Goal: Book appointment/travel/reservation

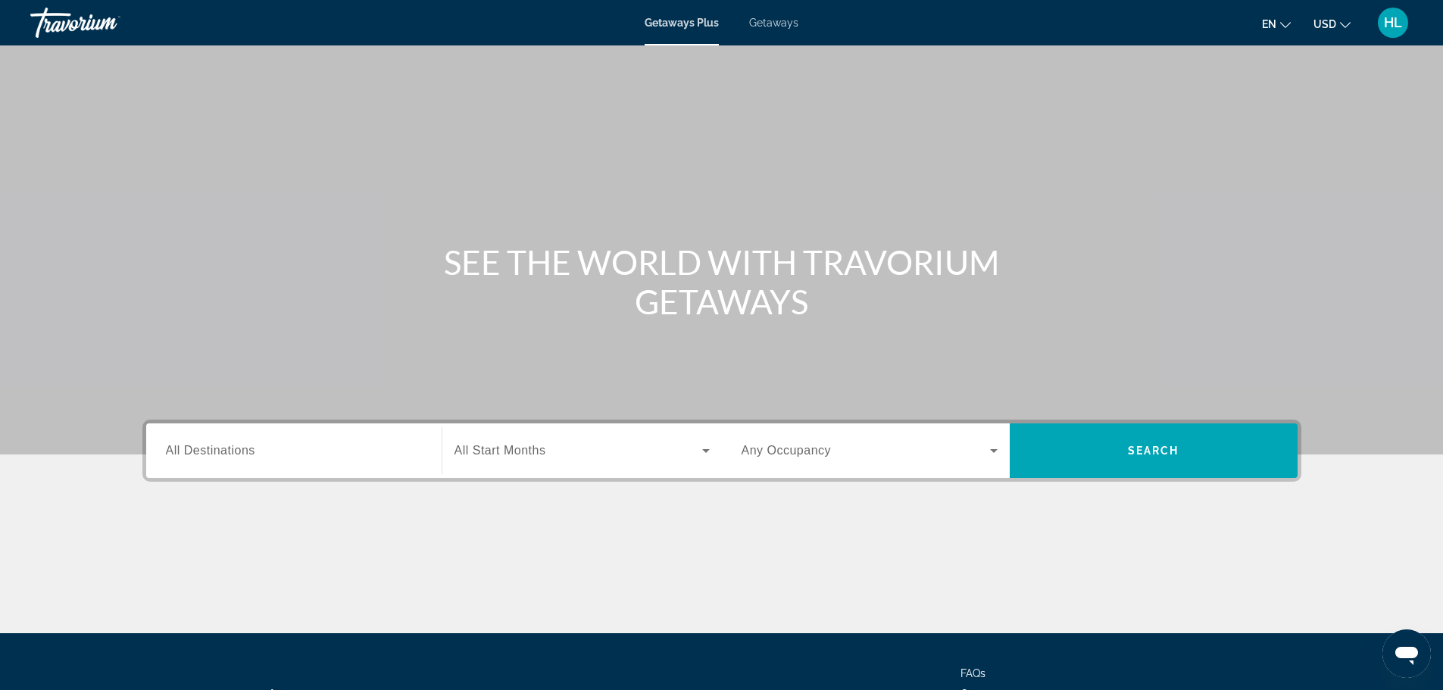
click at [782, 26] on span "Getaways" at bounding box center [773, 23] width 49 height 12
click at [272, 449] on input "Destination All Destinations" at bounding box center [294, 451] width 256 height 18
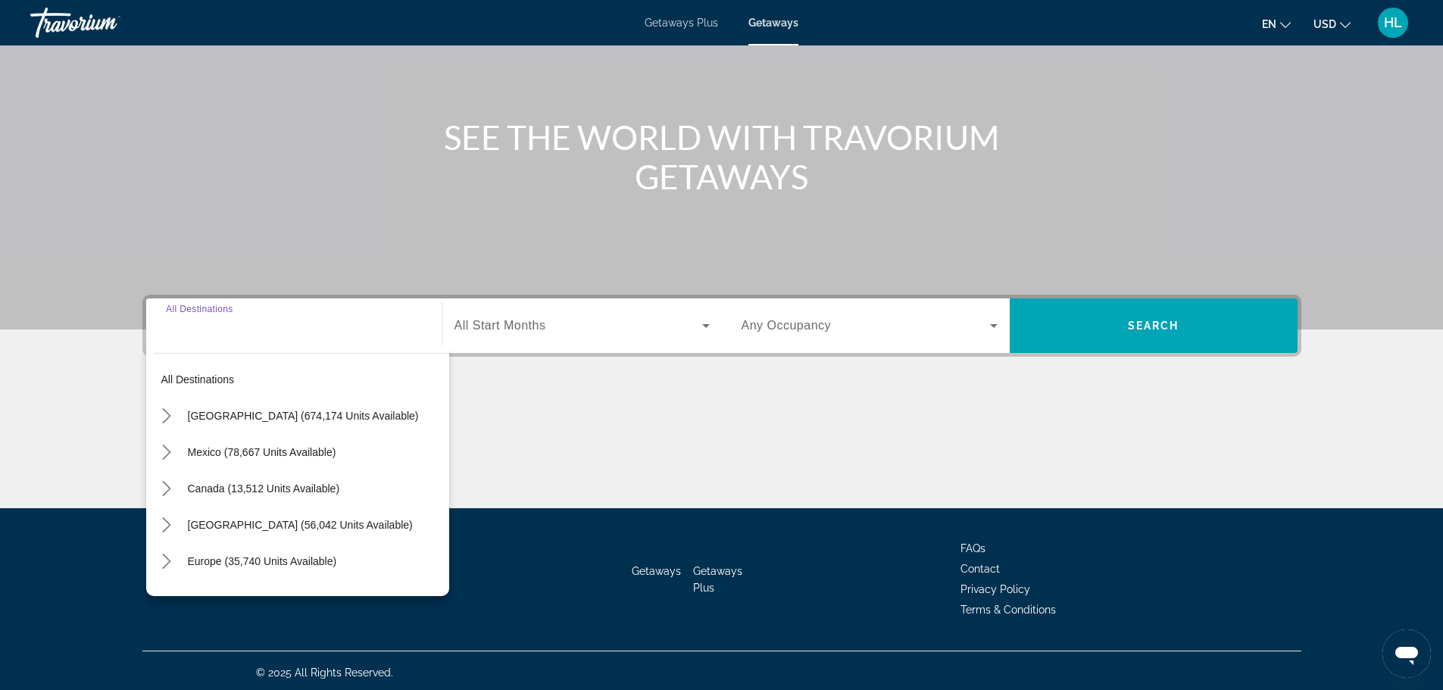
scroll to position [129, 0]
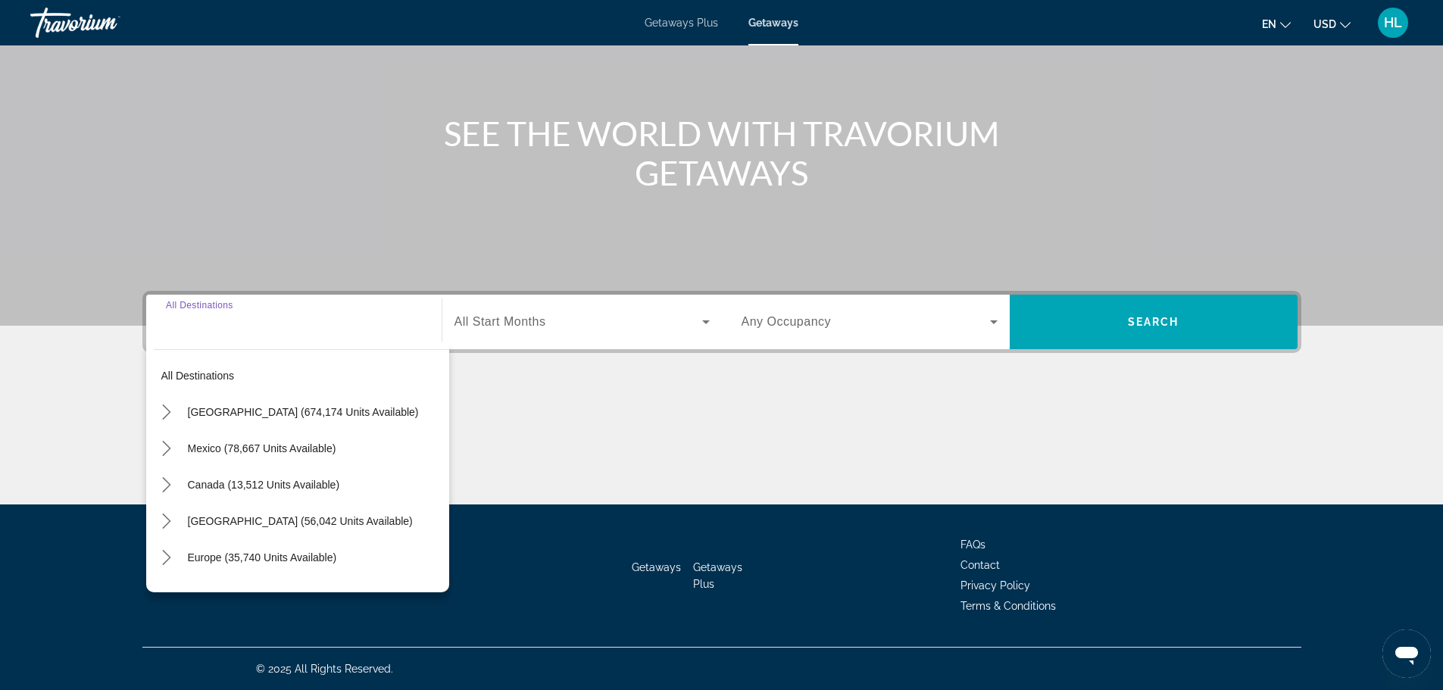
click at [267, 324] on input "Destination All Destinations" at bounding box center [294, 323] width 256 height 18
click at [206, 520] on span "[GEOGRAPHIC_DATA] (56,042 units available)" at bounding box center [300, 521] width 225 height 12
type input "**********"
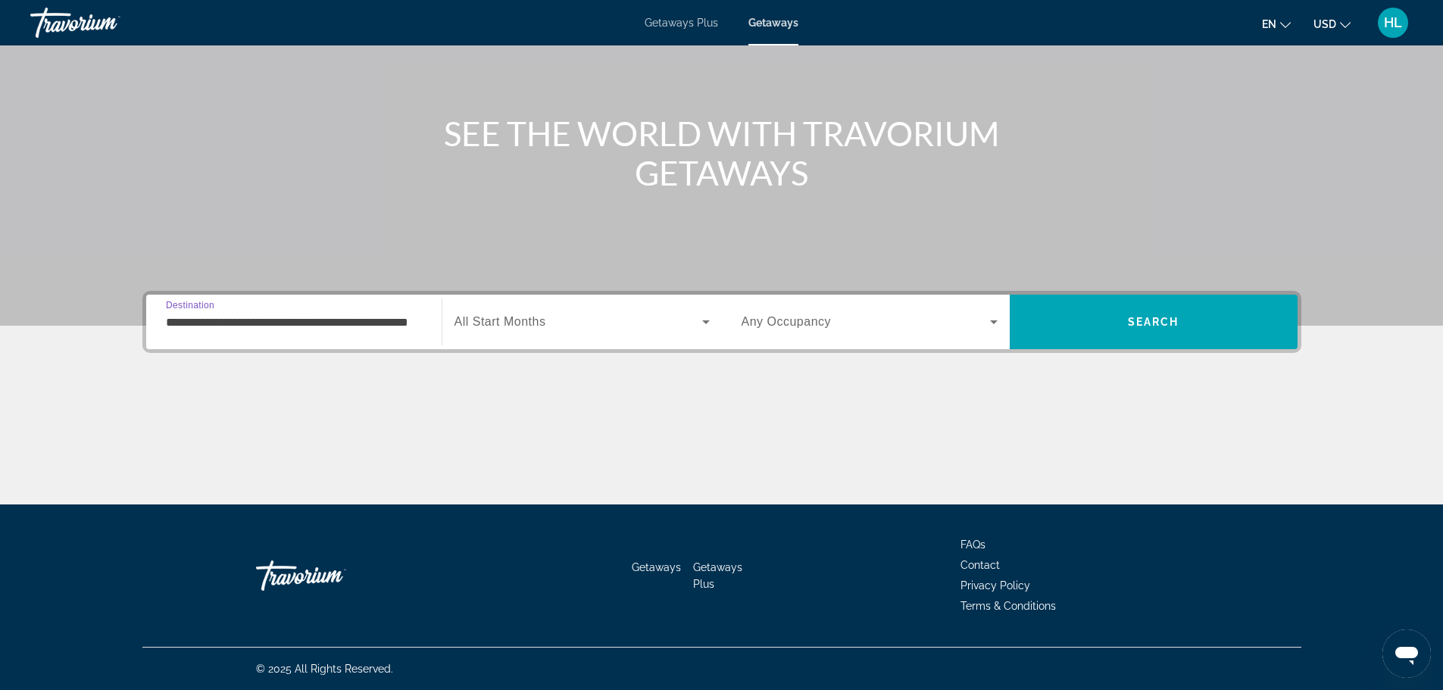
click at [543, 321] on span "All Start Months" at bounding box center [500, 321] width 92 height 13
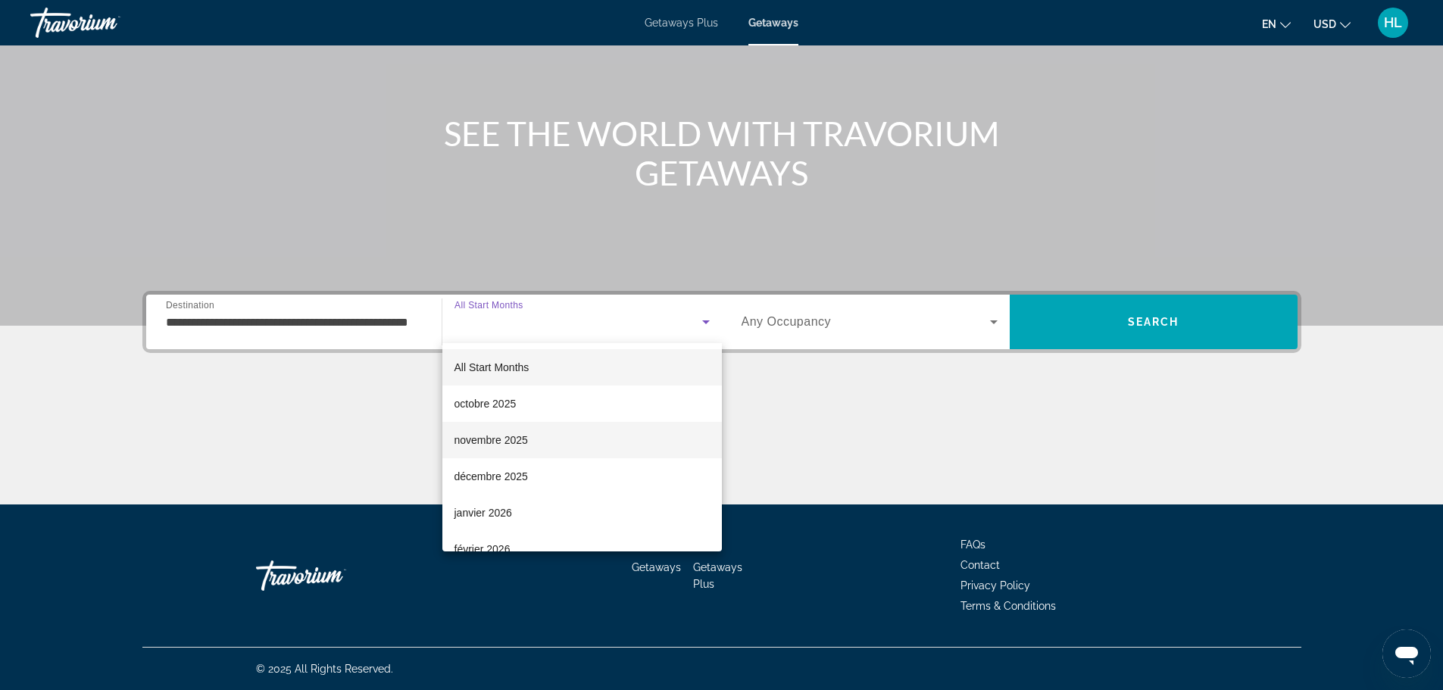
click at [533, 446] on mat-option "novembre 2025" at bounding box center [581, 440] width 279 height 36
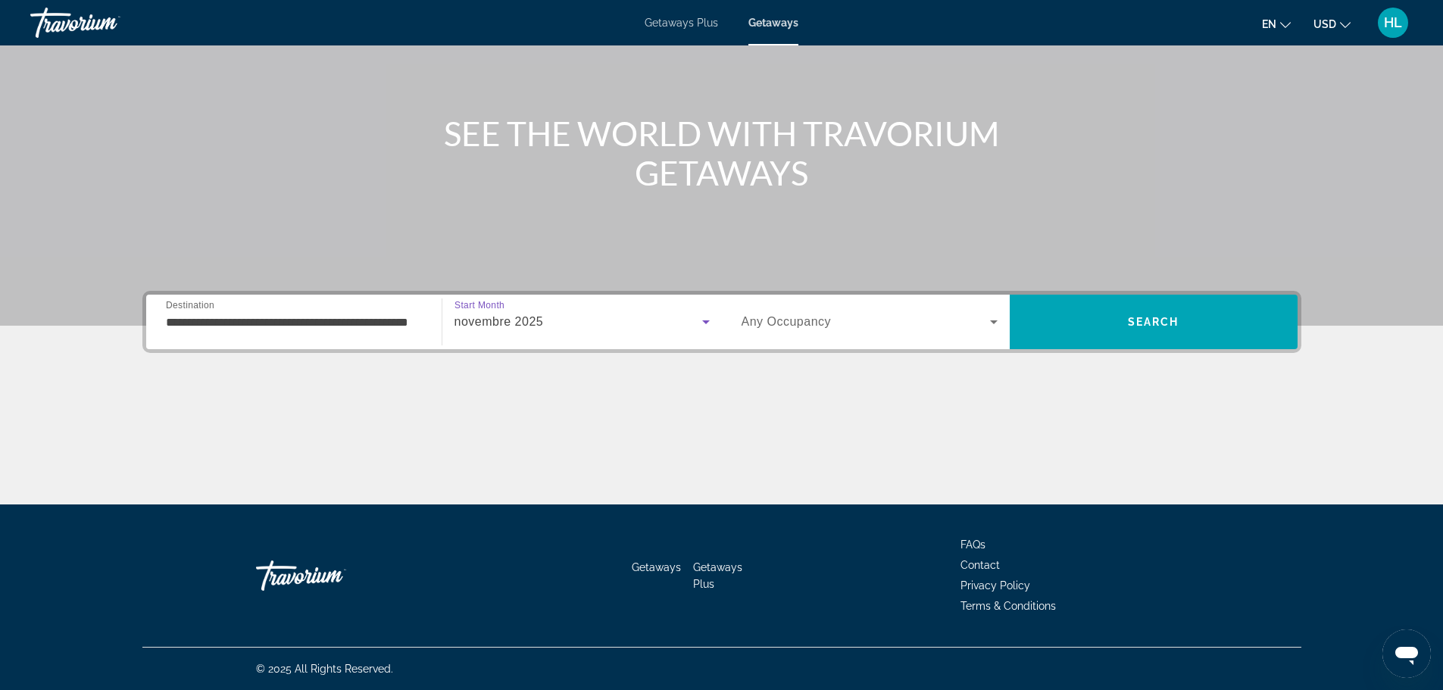
click at [813, 324] on span "Any Occupancy" at bounding box center [786, 321] width 90 height 13
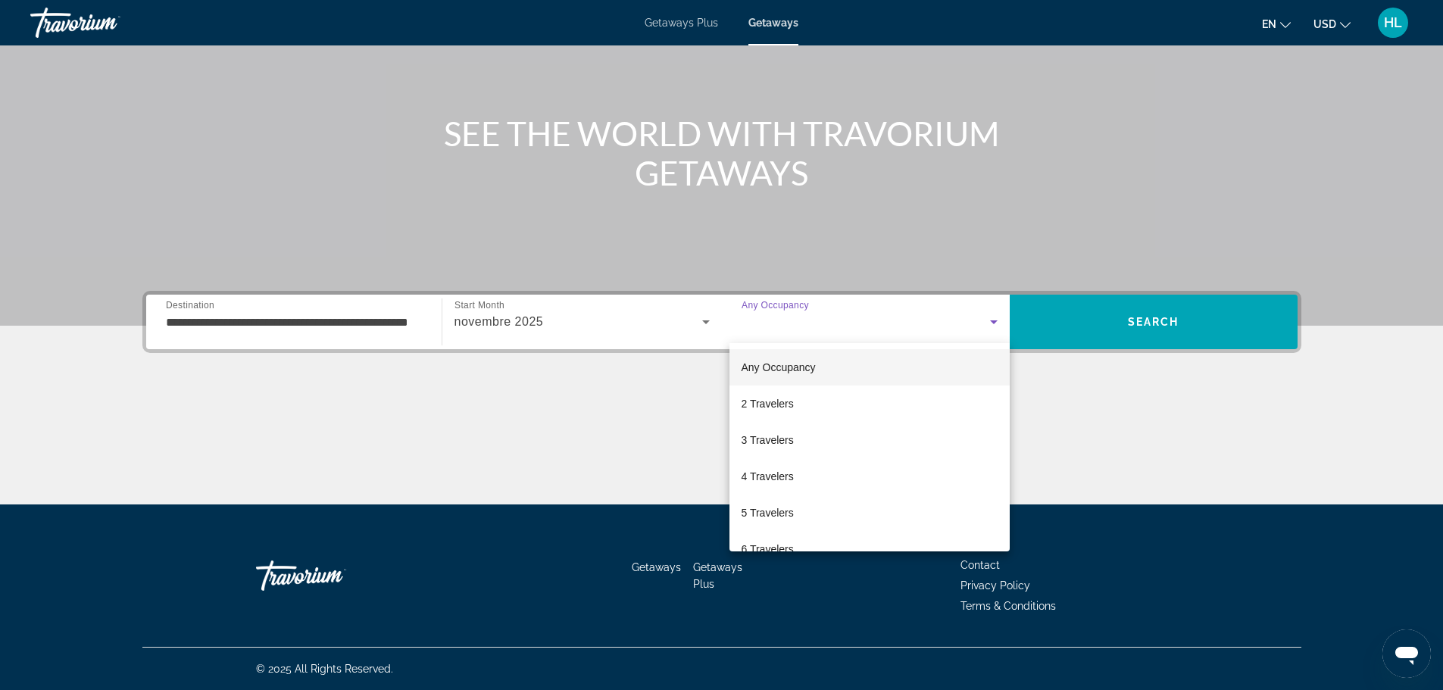
click at [802, 367] on span "Any Occupancy" at bounding box center [778, 367] width 74 height 12
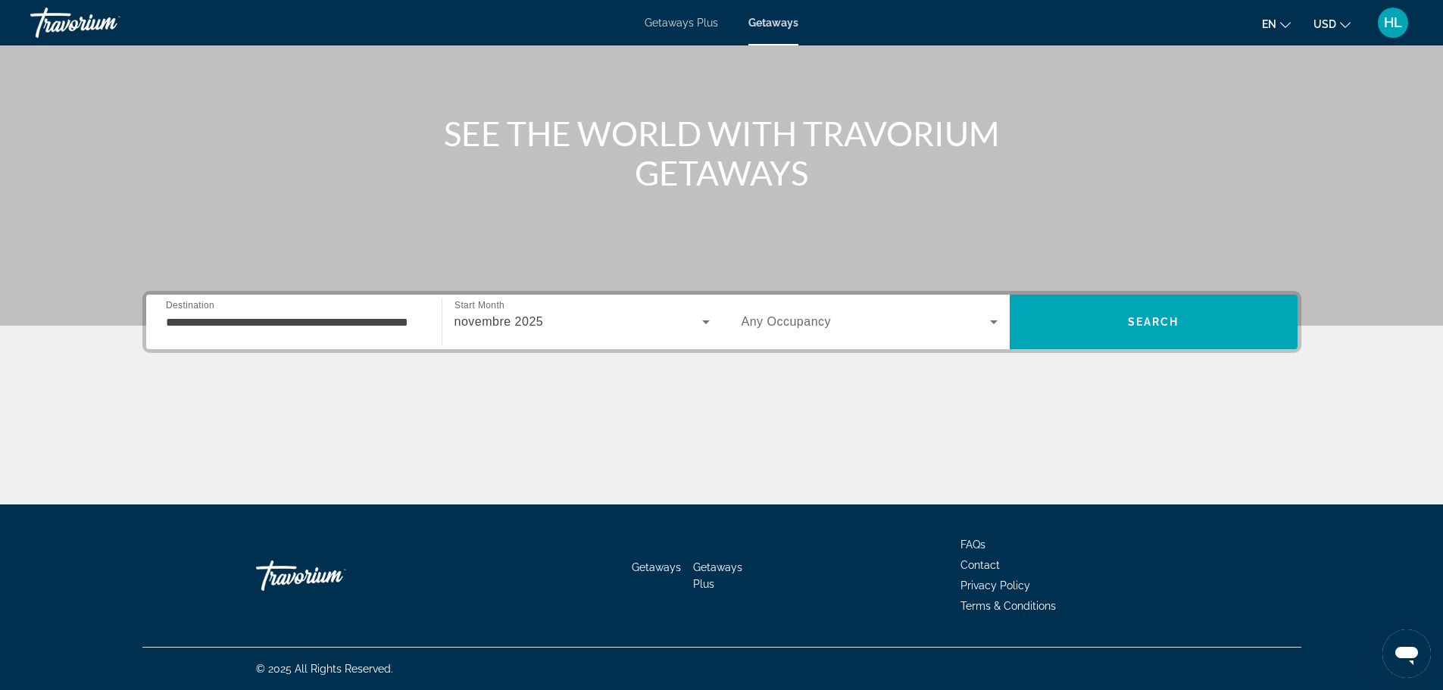
click at [821, 318] on span "Any Occupancy" at bounding box center [786, 321] width 90 height 13
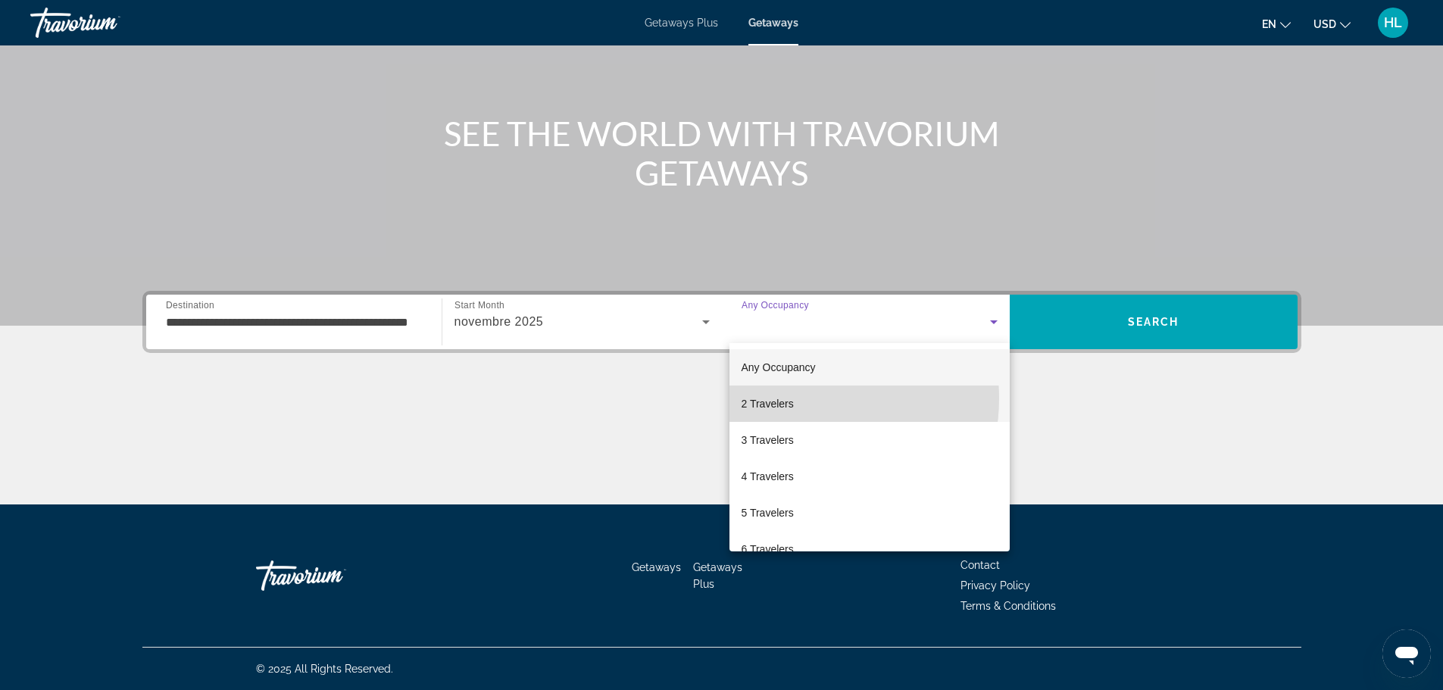
click at [797, 398] on mat-option "2 Travelers" at bounding box center [869, 403] width 280 height 36
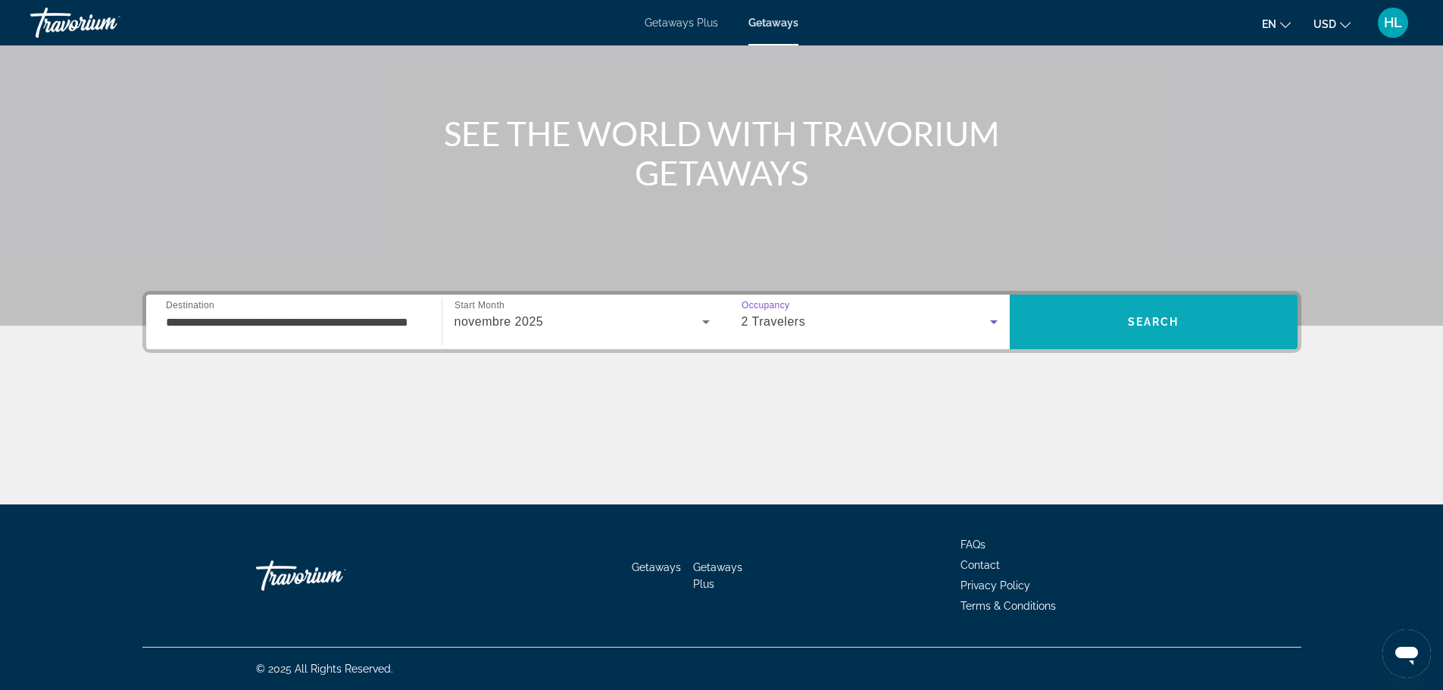
click at [1117, 319] on span "Search" at bounding box center [1153, 322] width 288 height 36
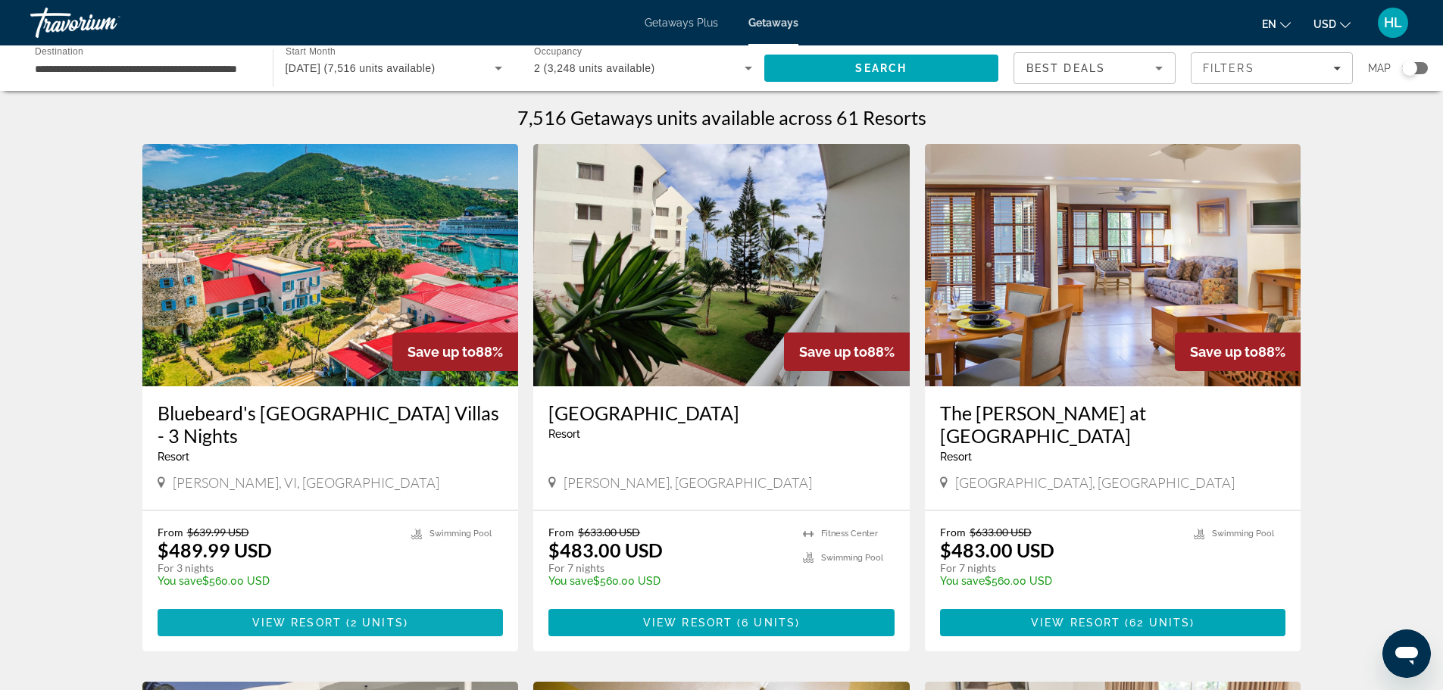
click at [342, 619] on span "Main content" at bounding box center [344, 622] width 5 height 12
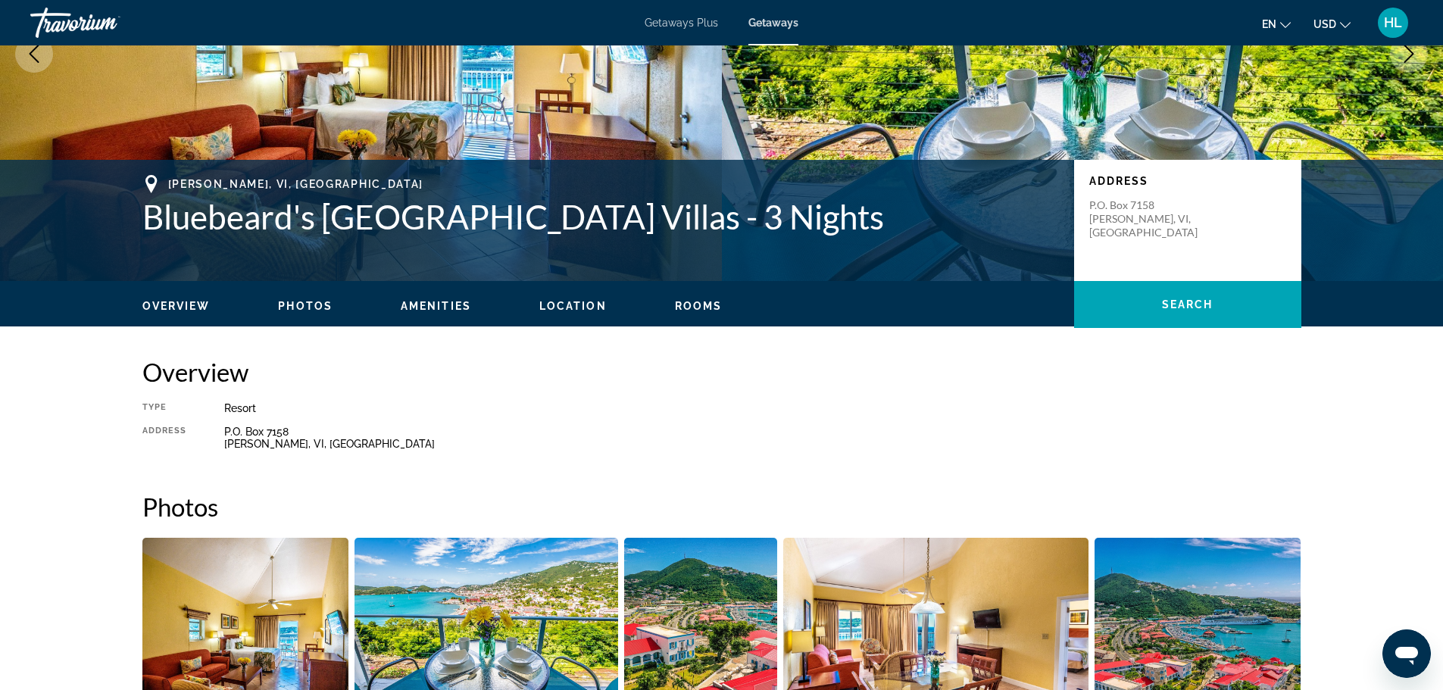
scroll to position [106, 0]
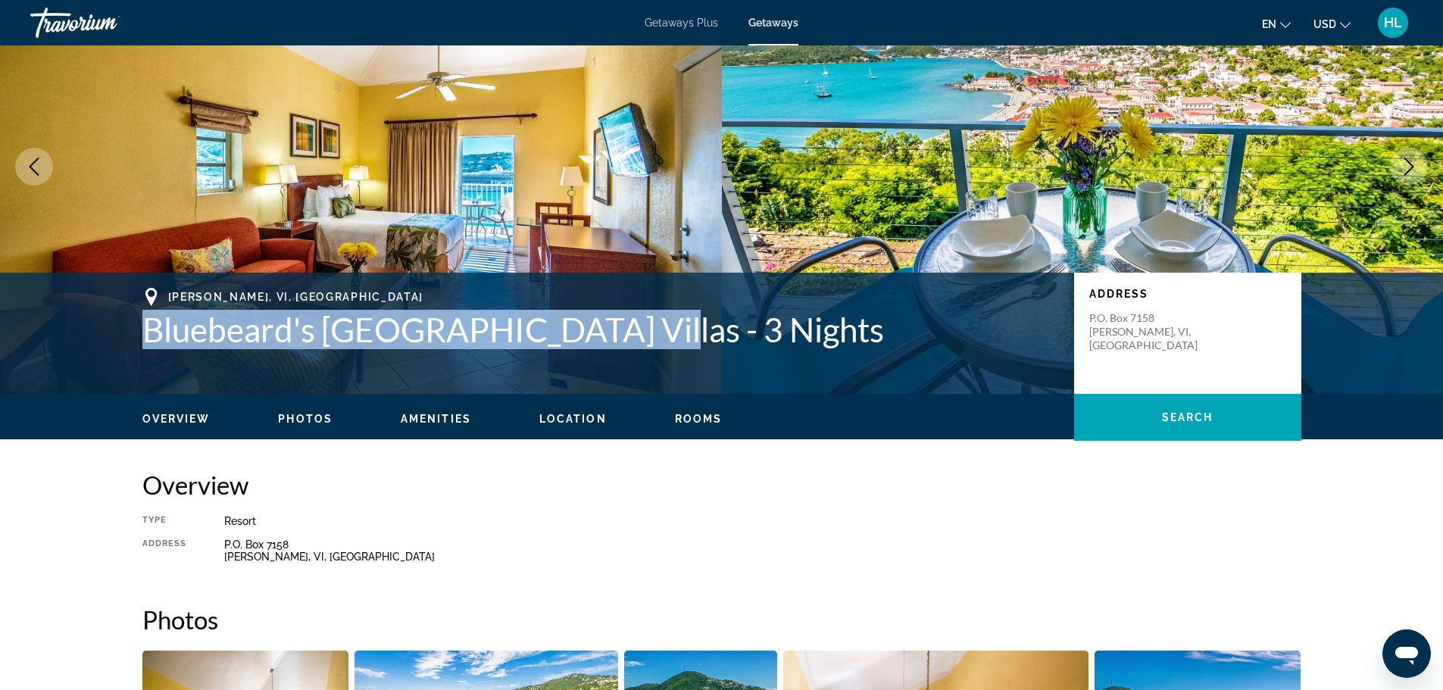
drag, startPoint x: 192, startPoint y: 329, endPoint x: 605, endPoint y: 335, distance: 412.8
click at [605, 335] on h1 "Bluebeard's [GEOGRAPHIC_DATA] Villas - 3 Nights" at bounding box center [600, 329] width 916 height 39
copy h1 "Bluebeard's [GEOGRAPHIC_DATA] Villas"
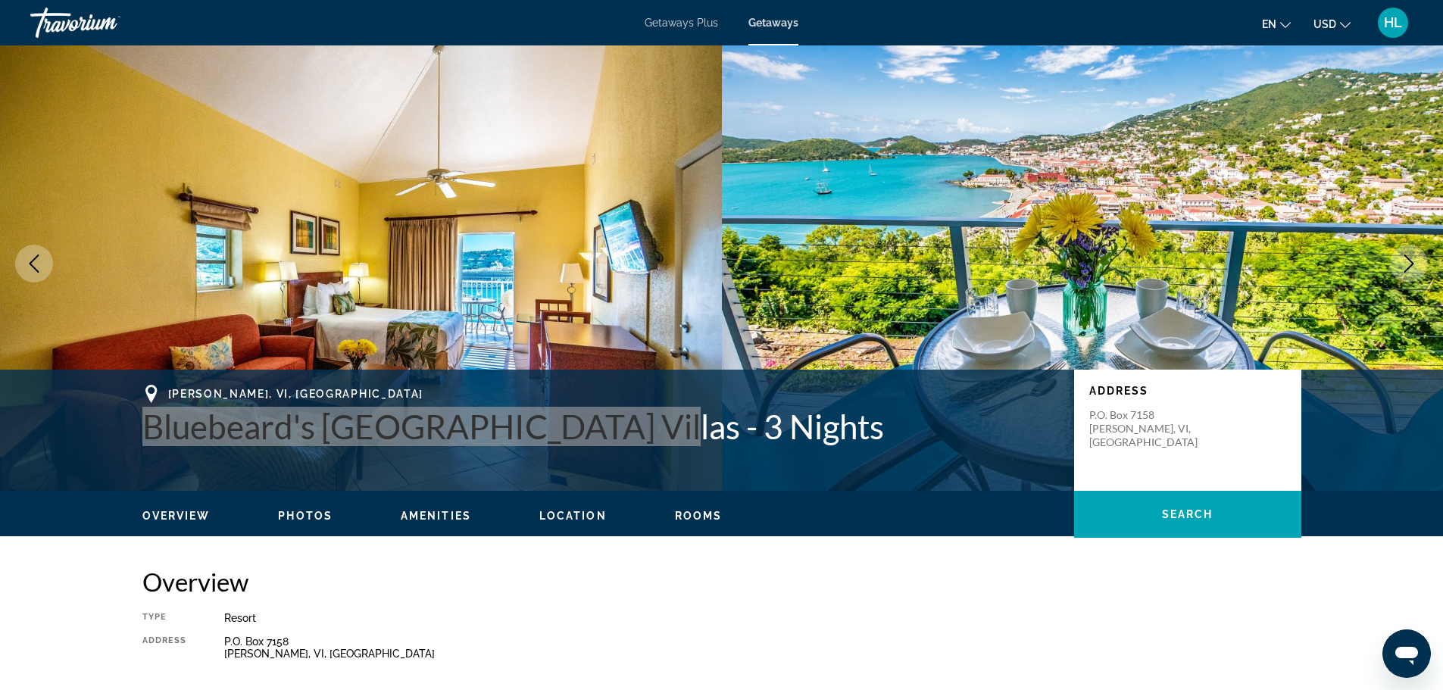
scroll to position [0, 0]
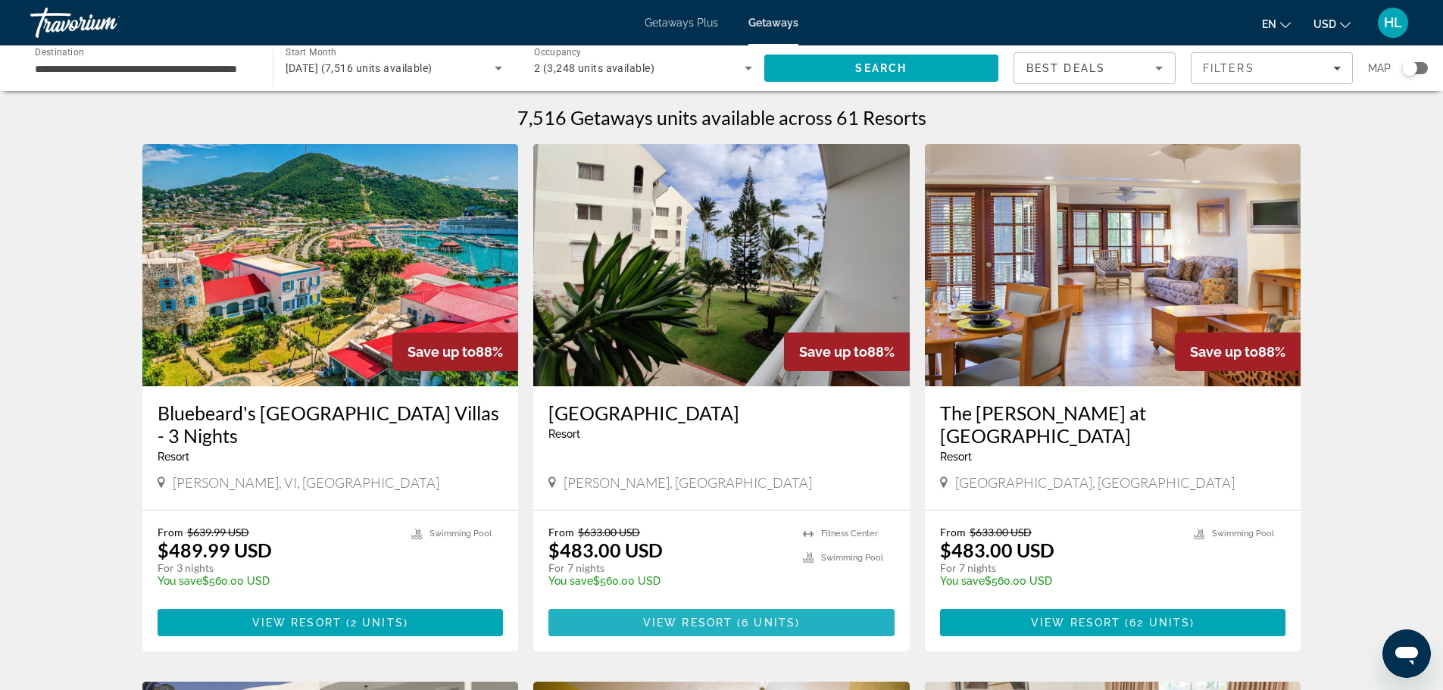
click at [707, 617] on span "View Resort" at bounding box center [687, 622] width 89 height 12
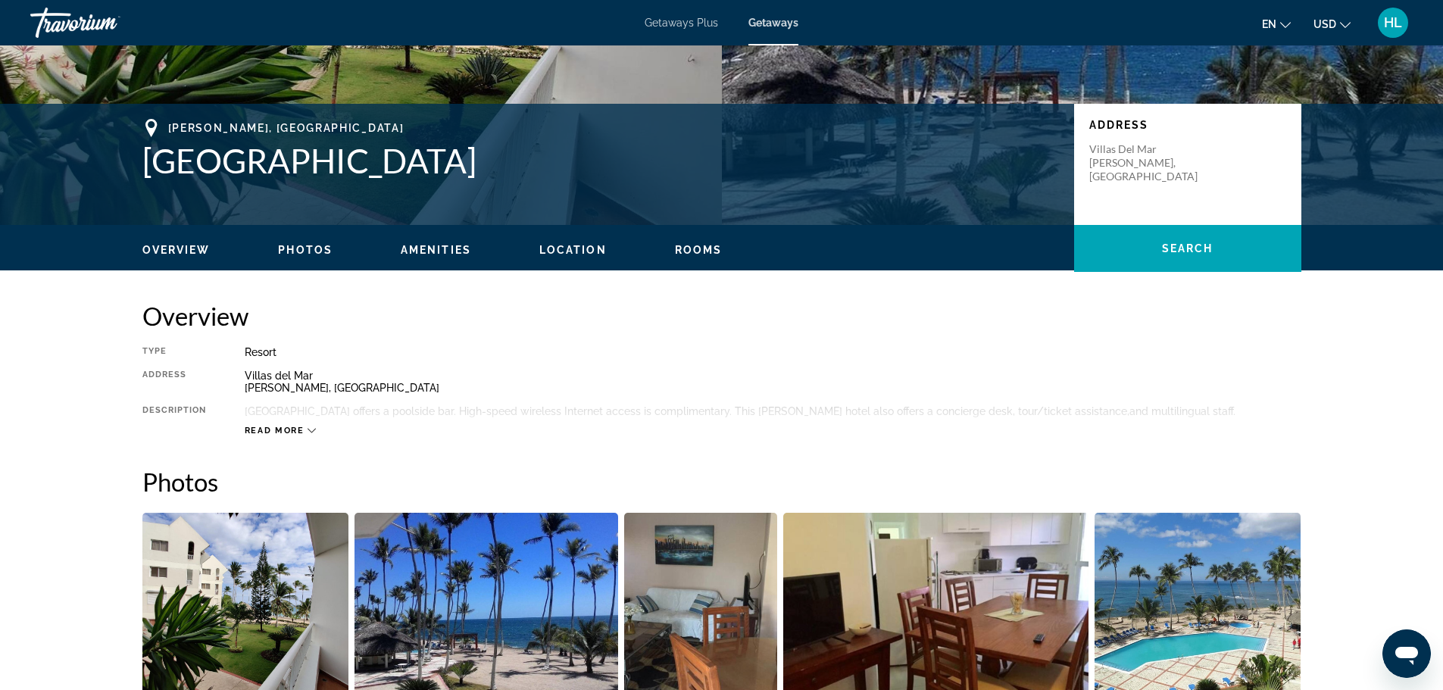
scroll to position [205, 0]
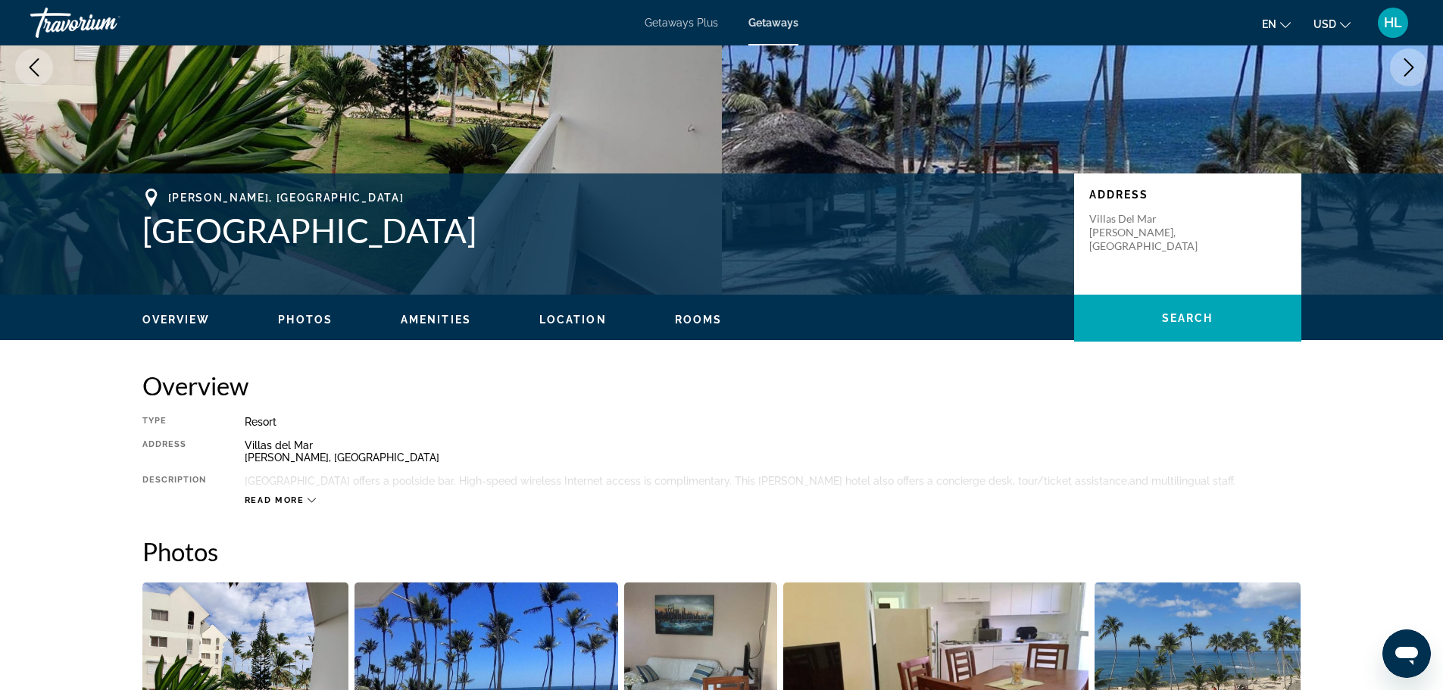
drag, startPoint x: 149, startPoint y: 237, endPoint x: 457, endPoint y: 236, distance: 308.2
click at [457, 236] on h1 "[GEOGRAPHIC_DATA]" at bounding box center [600, 230] width 916 height 39
copy h1 "[GEOGRAPHIC_DATA]"
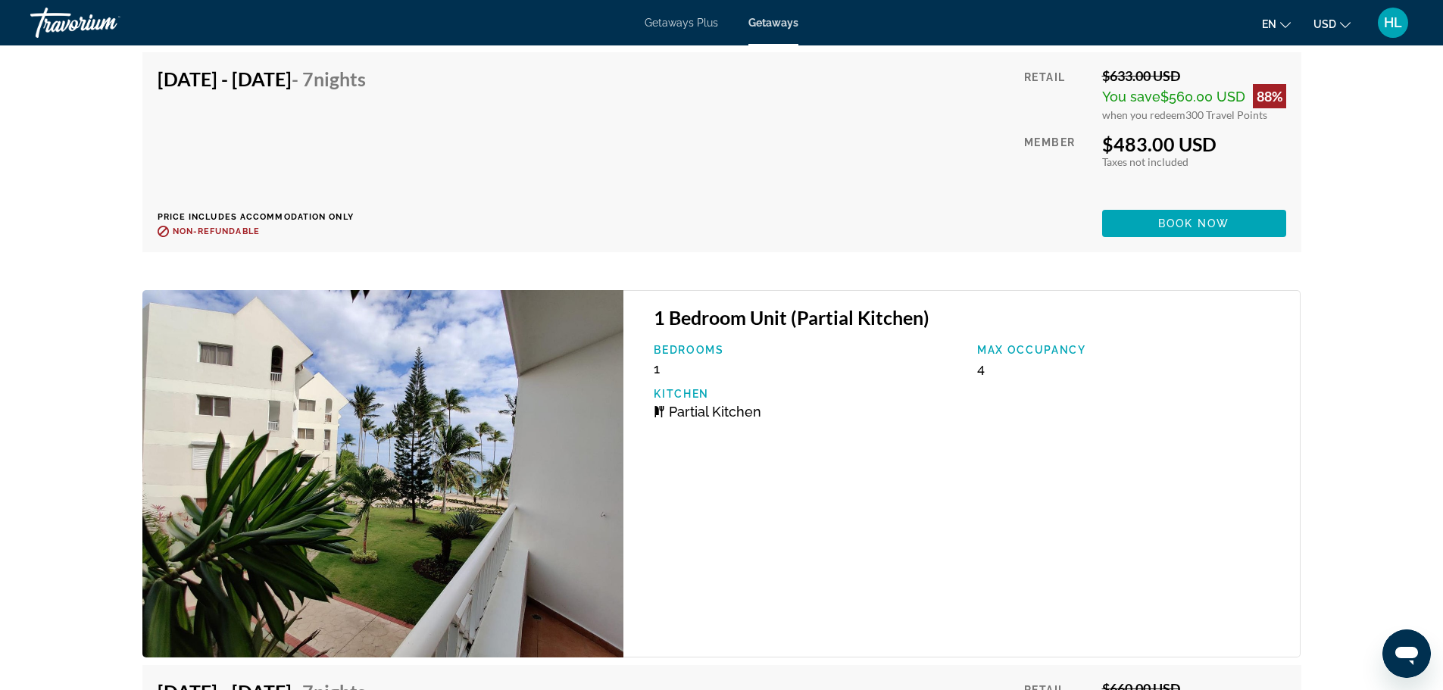
scroll to position [2704, 0]
